Goal: Complete application form

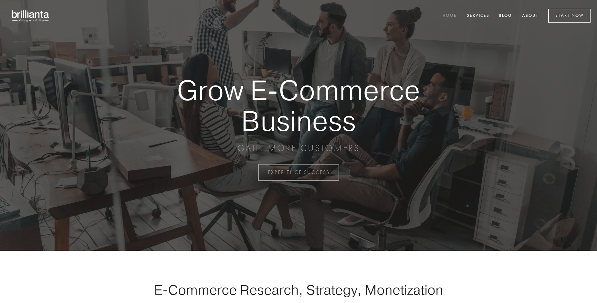
scroll to position [1692, 0]
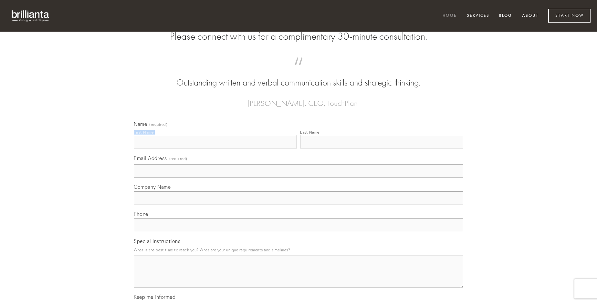
type input "[PERSON_NAME]"
click at [381, 148] on input "Last Name" at bounding box center [381, 142] width 163 height 14
type input "[PERSON_NAME]"
click at [298, 178] on input "Email Address (required)" at bounding box center [298, 171] width 329 height 14
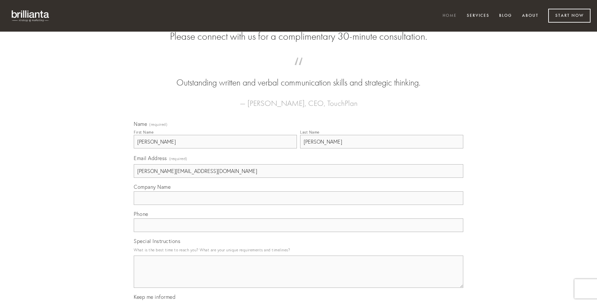
type input "[PERSON_NAME][EMAIL_ADDRESS][DOMAIN_NAME]"
click at [298, 205] on input "Company Name" at bounding box center [298, 198] width 329 height 14
type input "aeneus"
click at [298, 232] on input "text" at bounding box center [298, 226] width 329 height 14
click at [298, 278] on textarea "Special Instructions" at bounding box center [298, 272] width 329 height 32
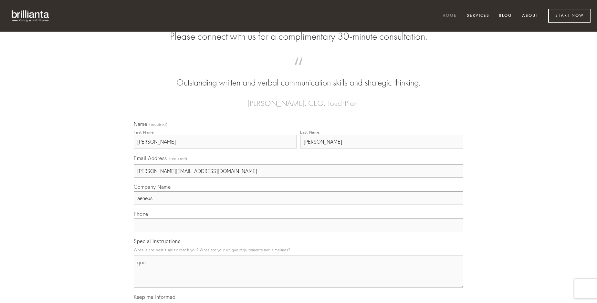
type textarea "quo"
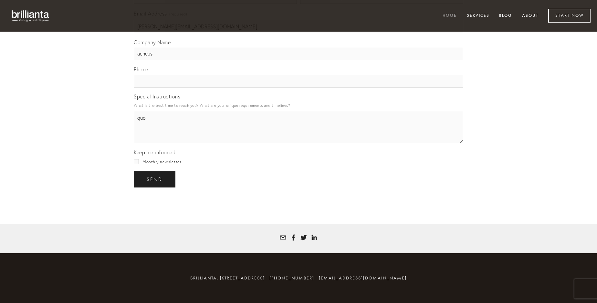
click at [155, 179] on span "send" at bounding box center [155, 180] width 16 height 6
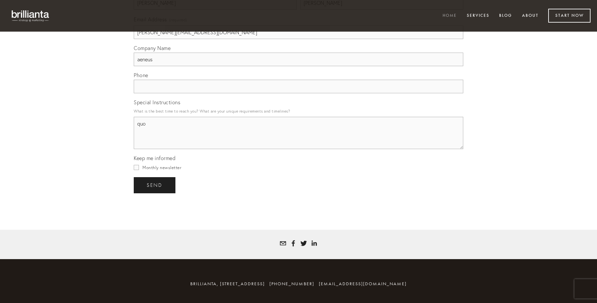
scroll to position [1673, 0]
